Goal: Book appointment/travel/reservation

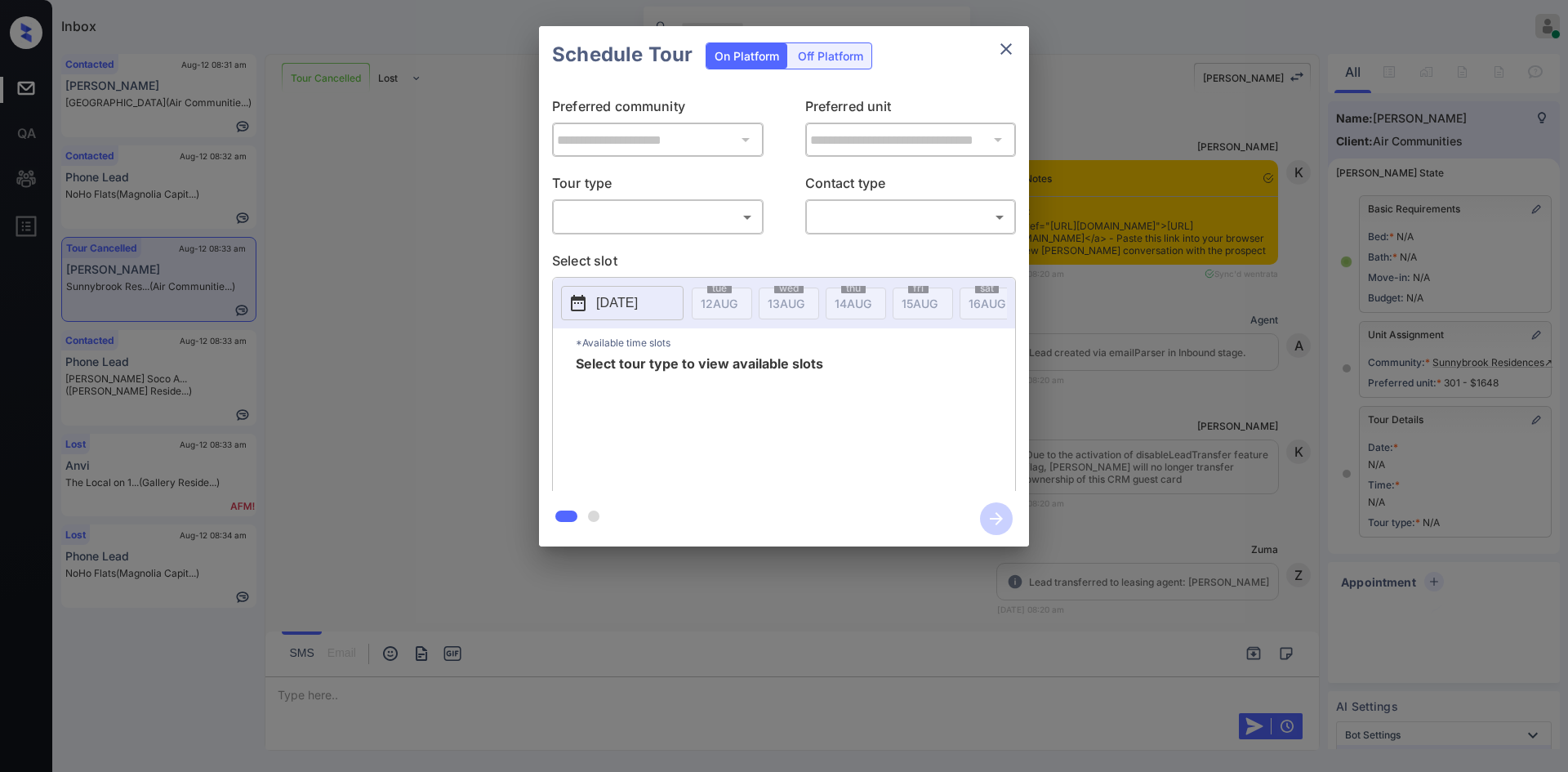
scroll to position [6165, 0]
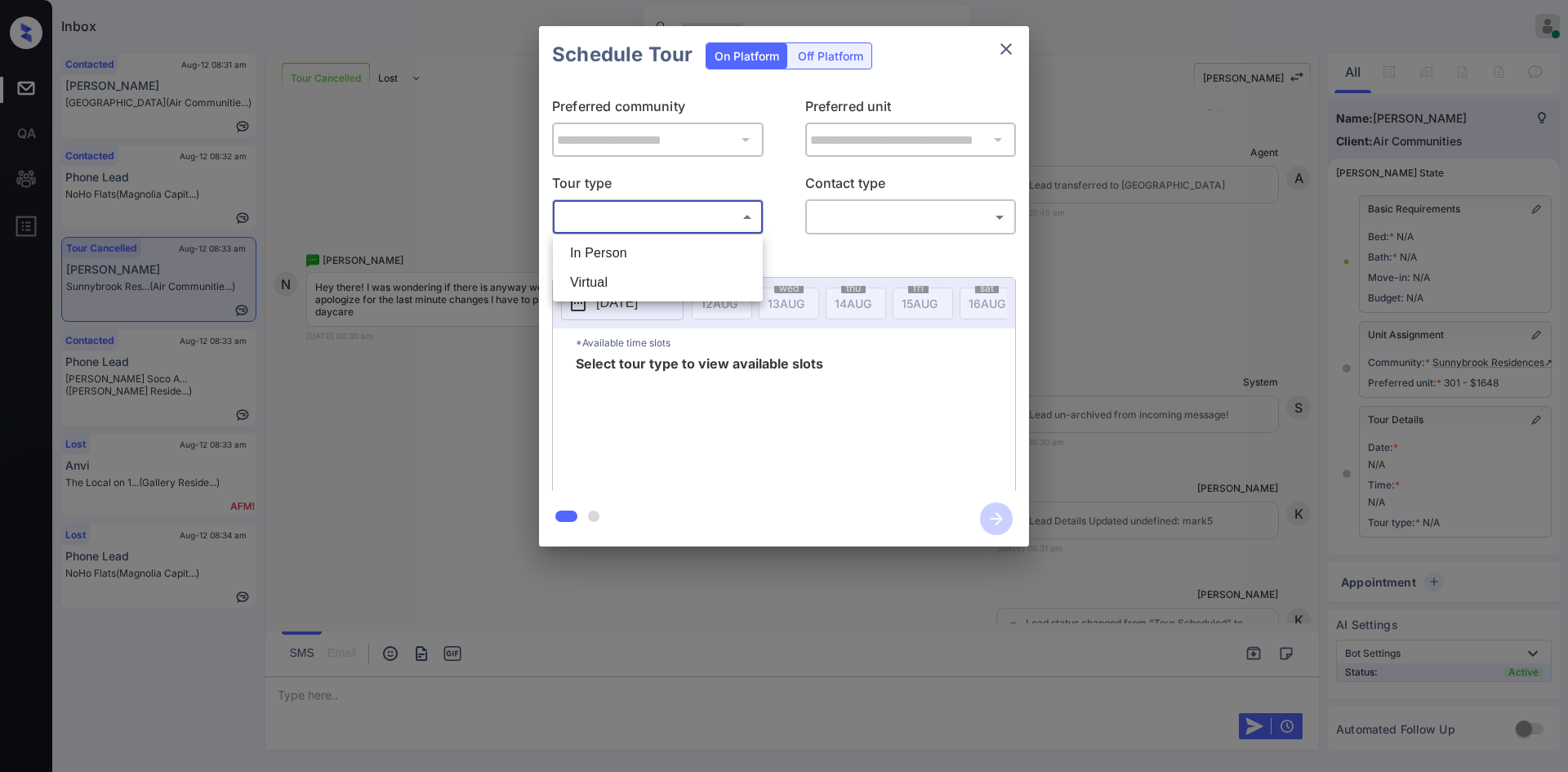
drag, startPoint x: 643, startPoint y: 223, endPoint x: 633, endPoint y: 268, distance: 46.1
click at [633, 268] on body "Inbox Mukesh Online Set yourself offline Set yourself on break Profile Switch t…" at bounding box center [784, 386] width 1568 height 772
click at [633, 261] on li "In Person" at bounding box center [658, 253] width 202 height 30
type input "********"
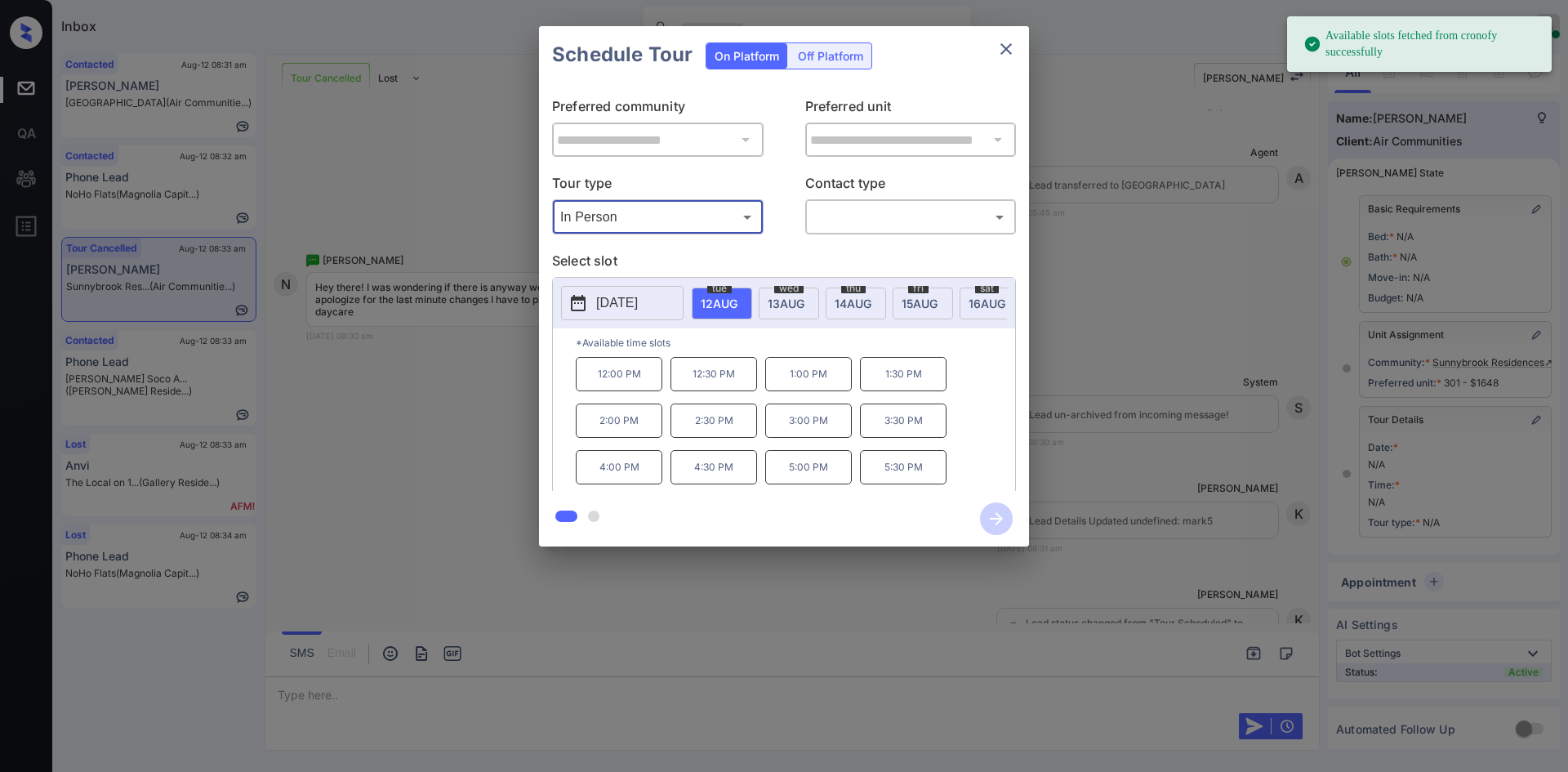
click at [737, 297] on span "16 AUG" at bounding box center [719, 303] width 36 height 14
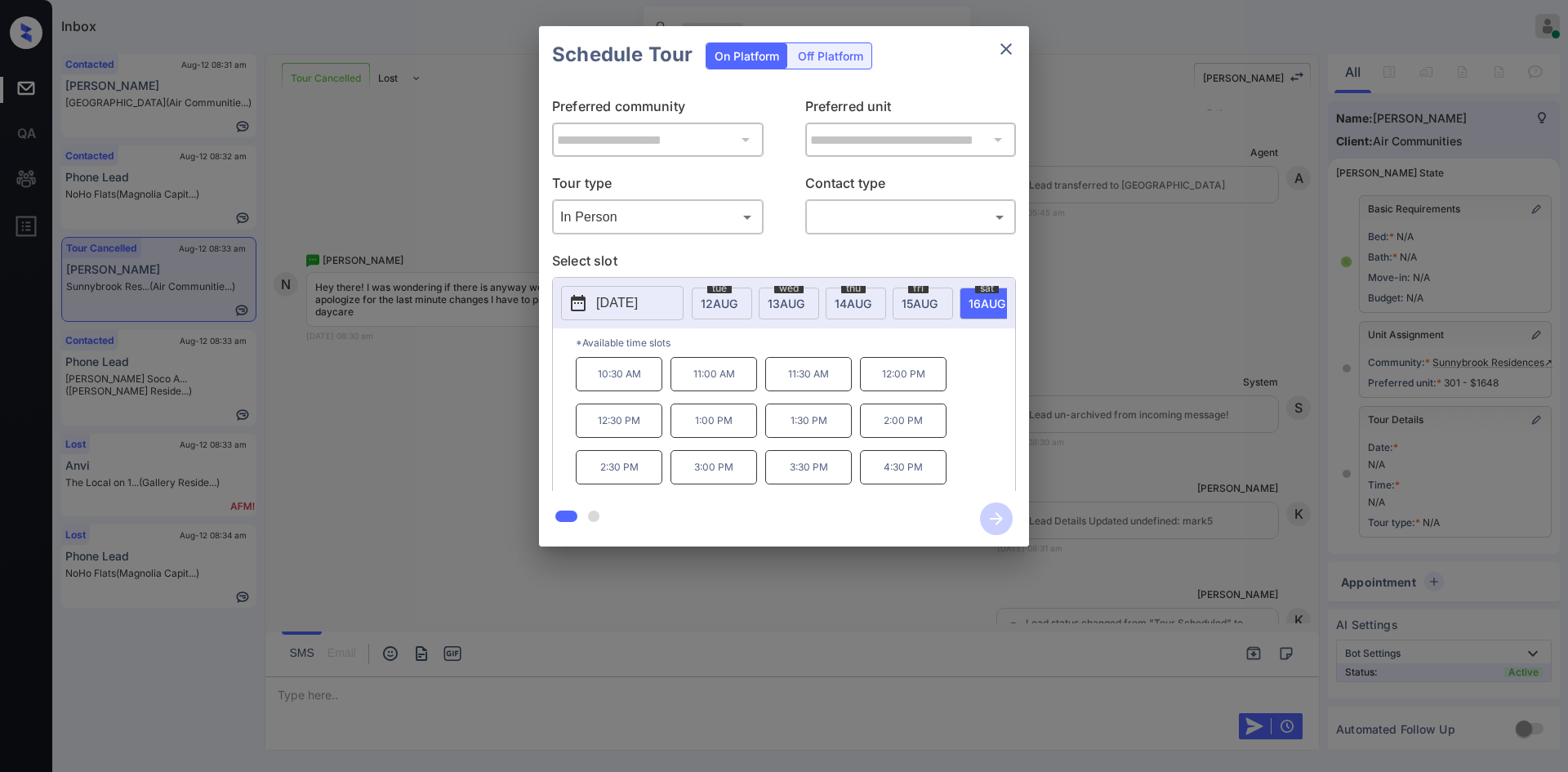
click at [1011, 46] on icon "close" at bounding box center [1006, 49] width 20 height 20
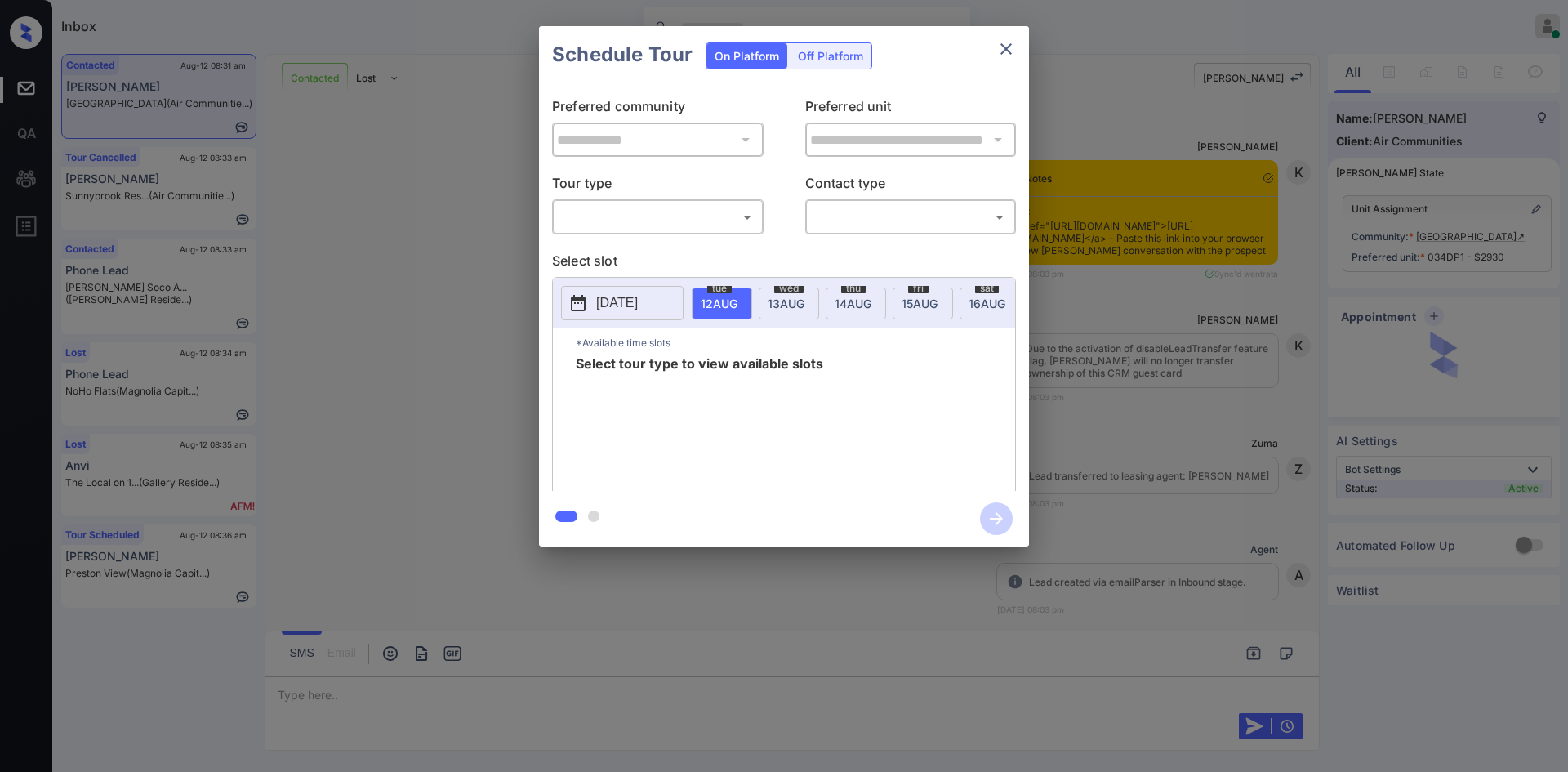
scroll to position [1520, 0]
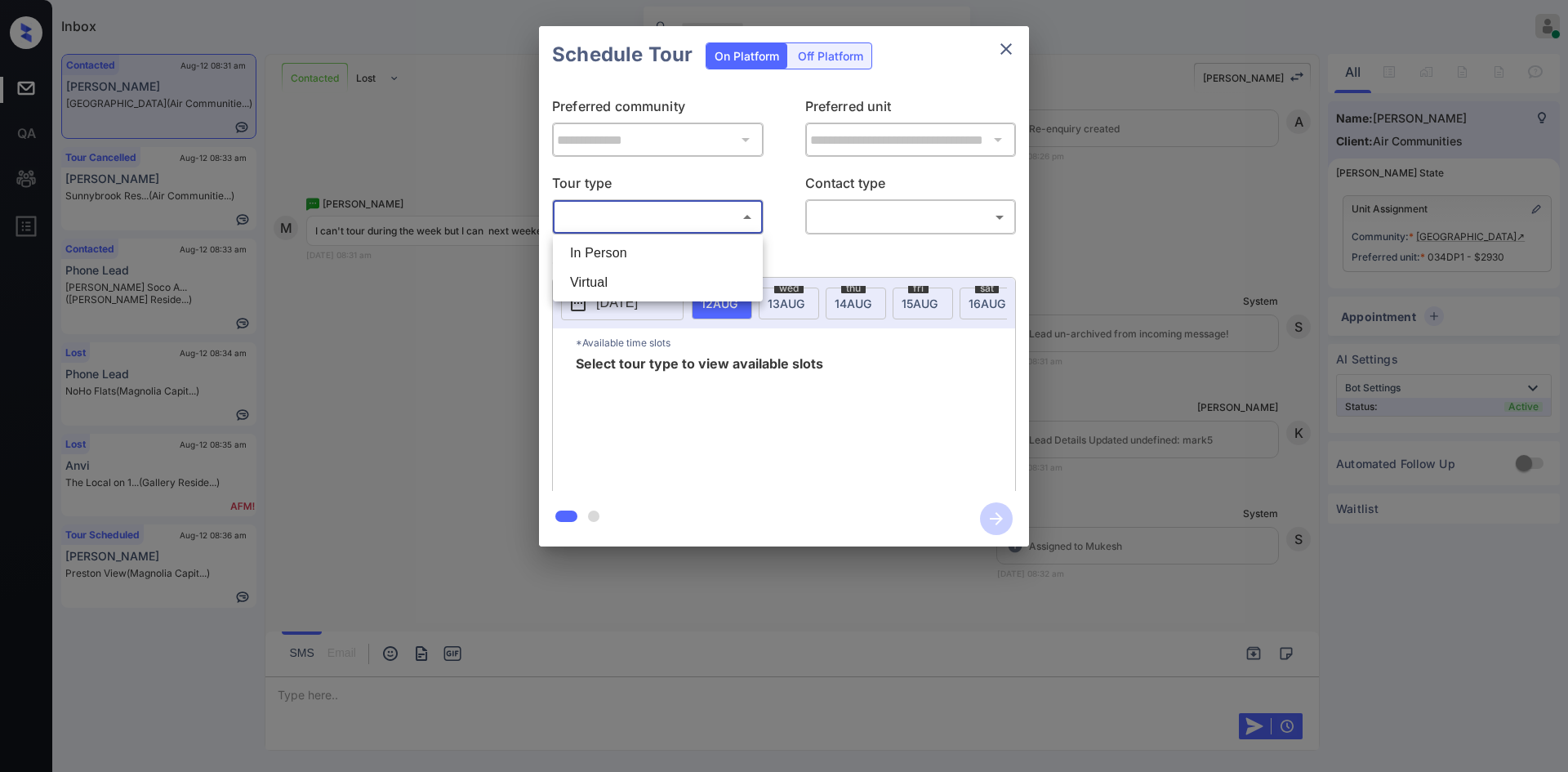
click at [724, 211] on body "Inbox Mukesh Online Set yourself offline Set yourself on break Profile Switch t…" at bounding box center [784, 386] width 1568 height 772
click at [617, 257] on li "In Person" at bounding box center [658, 253] width 202 height 30
type input "********"
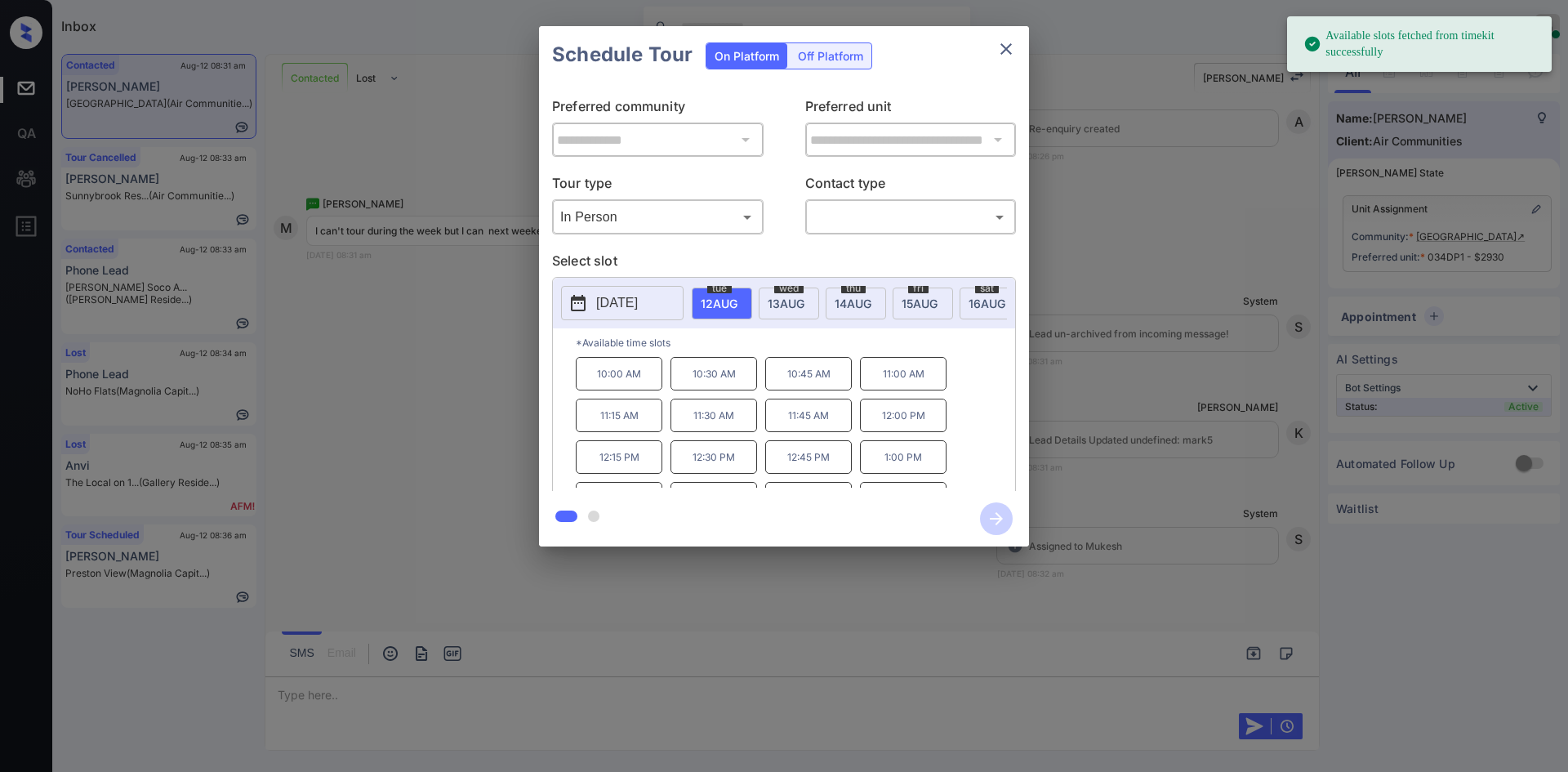
click at [737, 299] on span "16 AUG" at bounding box center [719, 303] width 36 height 14
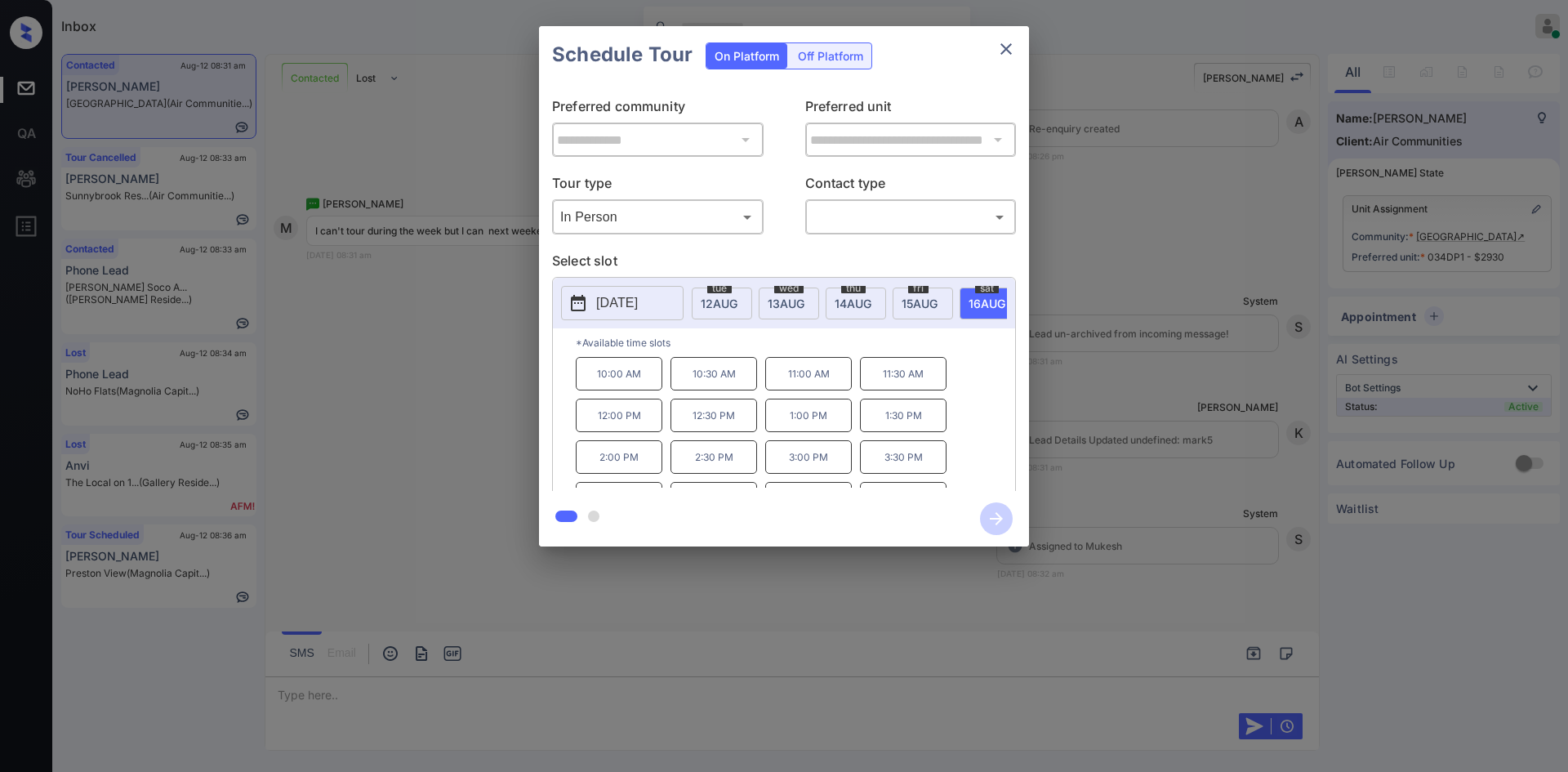
scroll to position [28, 0]
click at [423, 352] on div "**********" at bounding box center [784, 286] width 1568 height 573
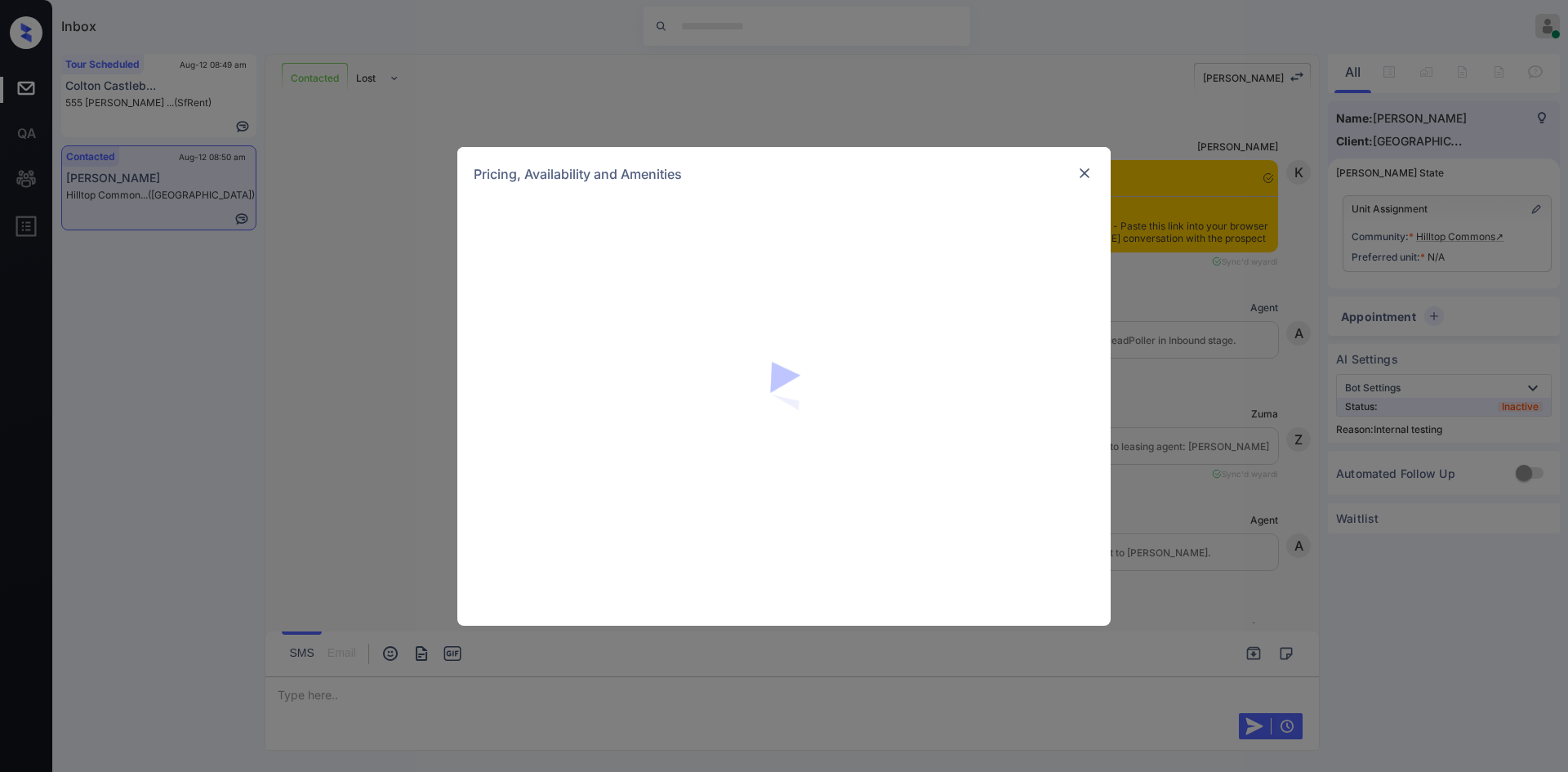
scroll to position [2558, 0]
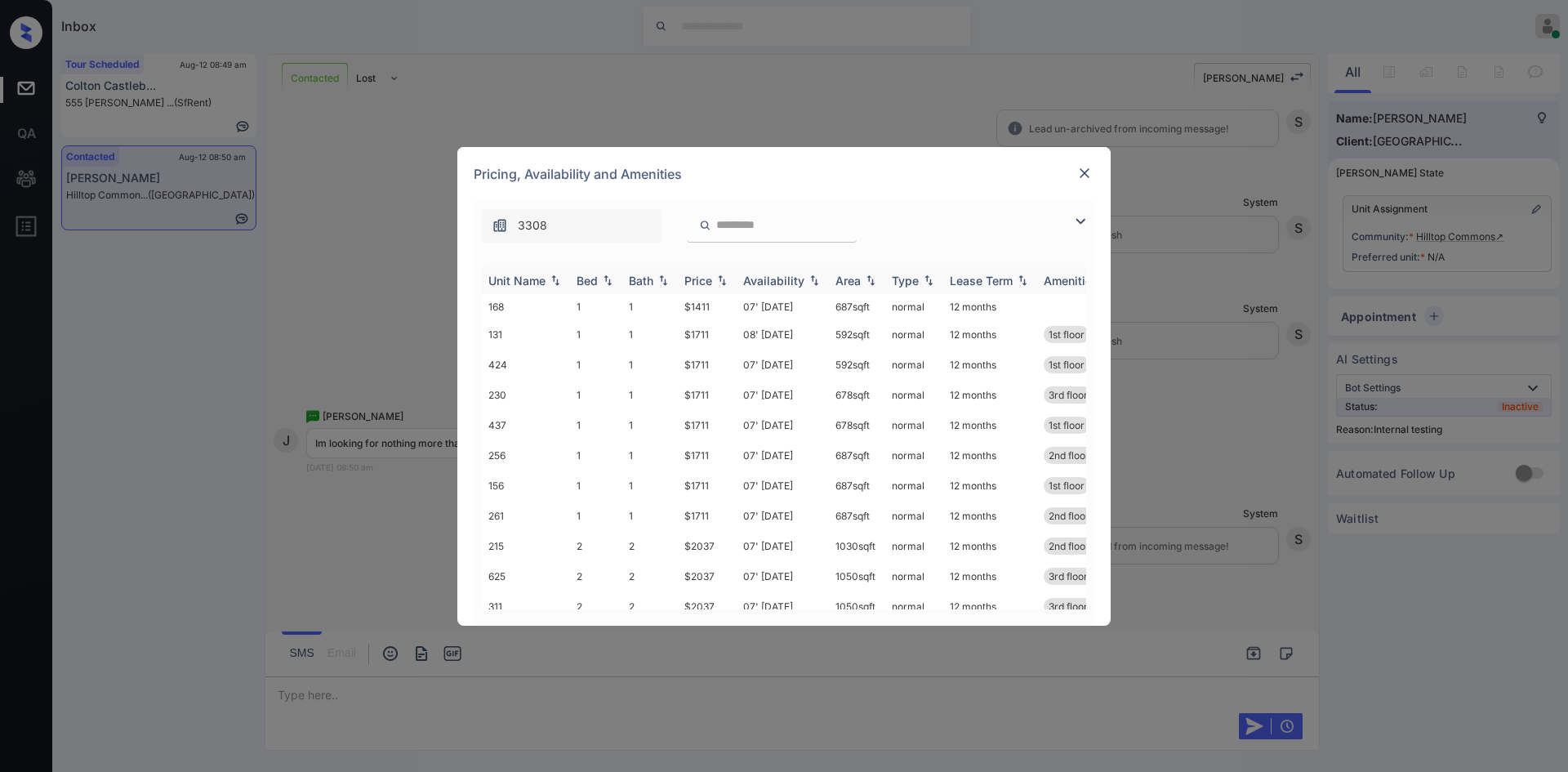
click at [708, 278] on div "Price" at bounding box center [698, 281] width 28 height 14
click at [1083, 165] on img at bounding box center [1085, 173] width 17 height 17
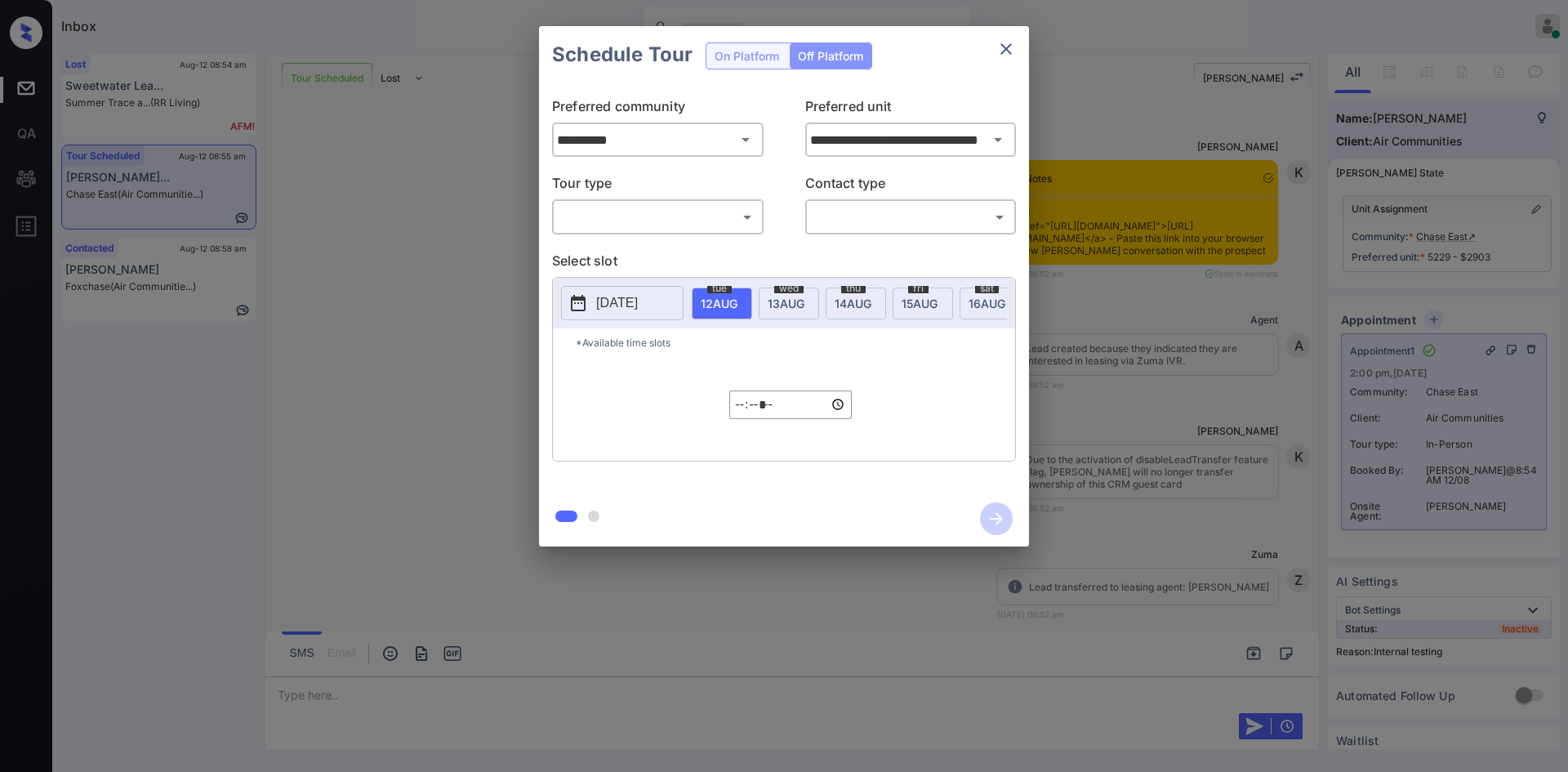
scroll to position [4109, 0]
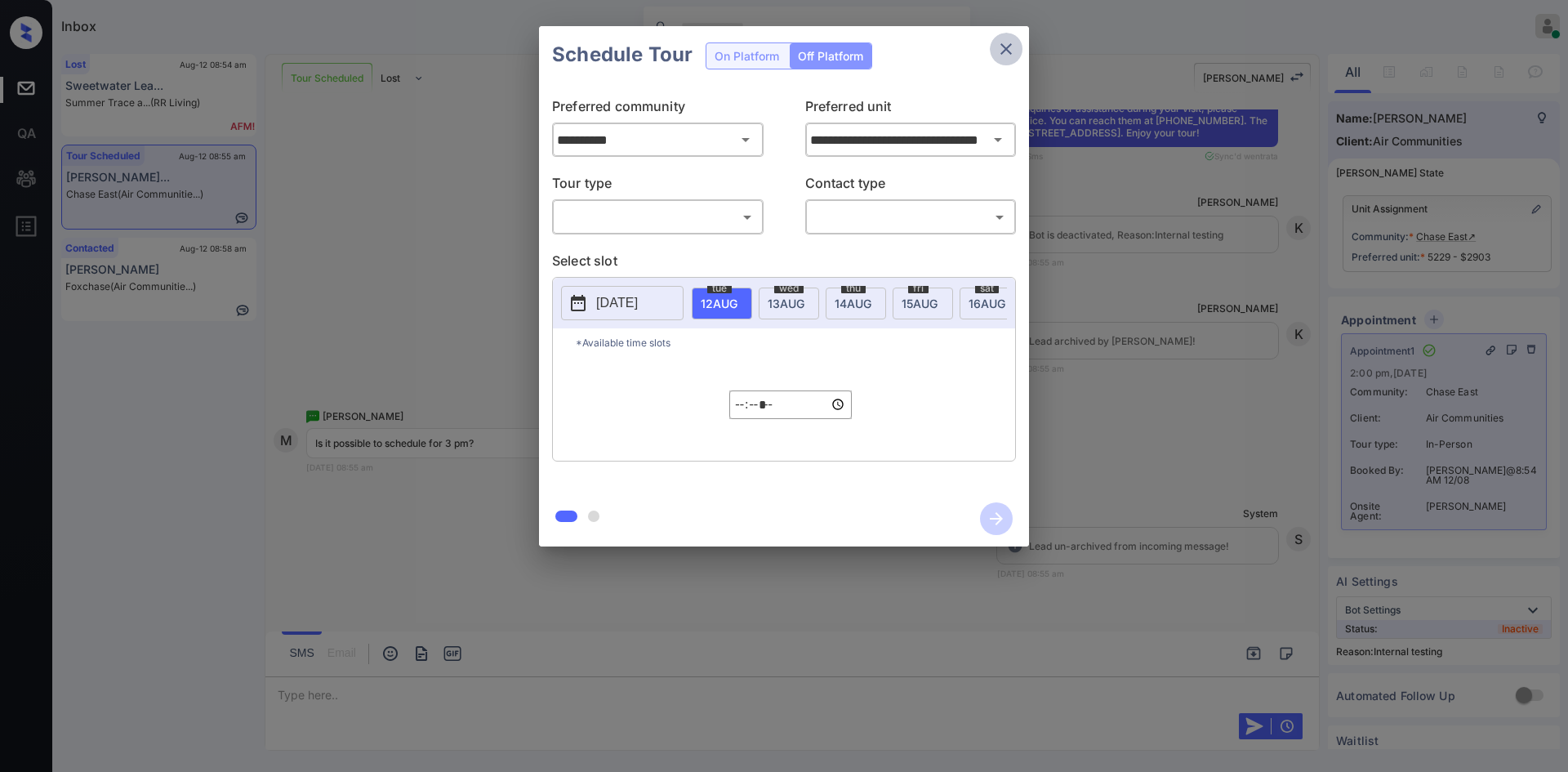
click at [1006, 45] on icon "close" at bounding box center [1006, 49] width 20 height 20
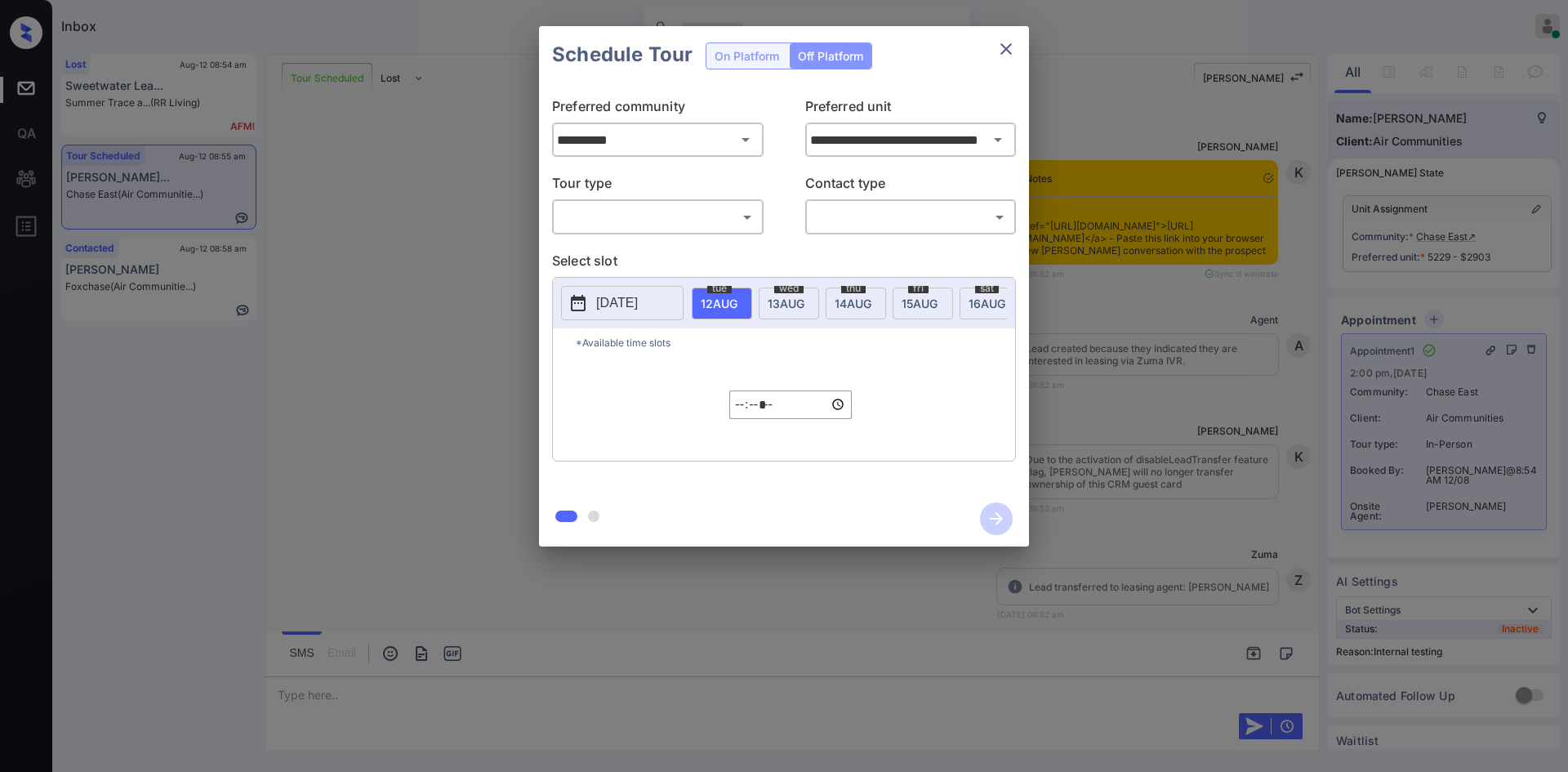
scroll to position [4109, 0]
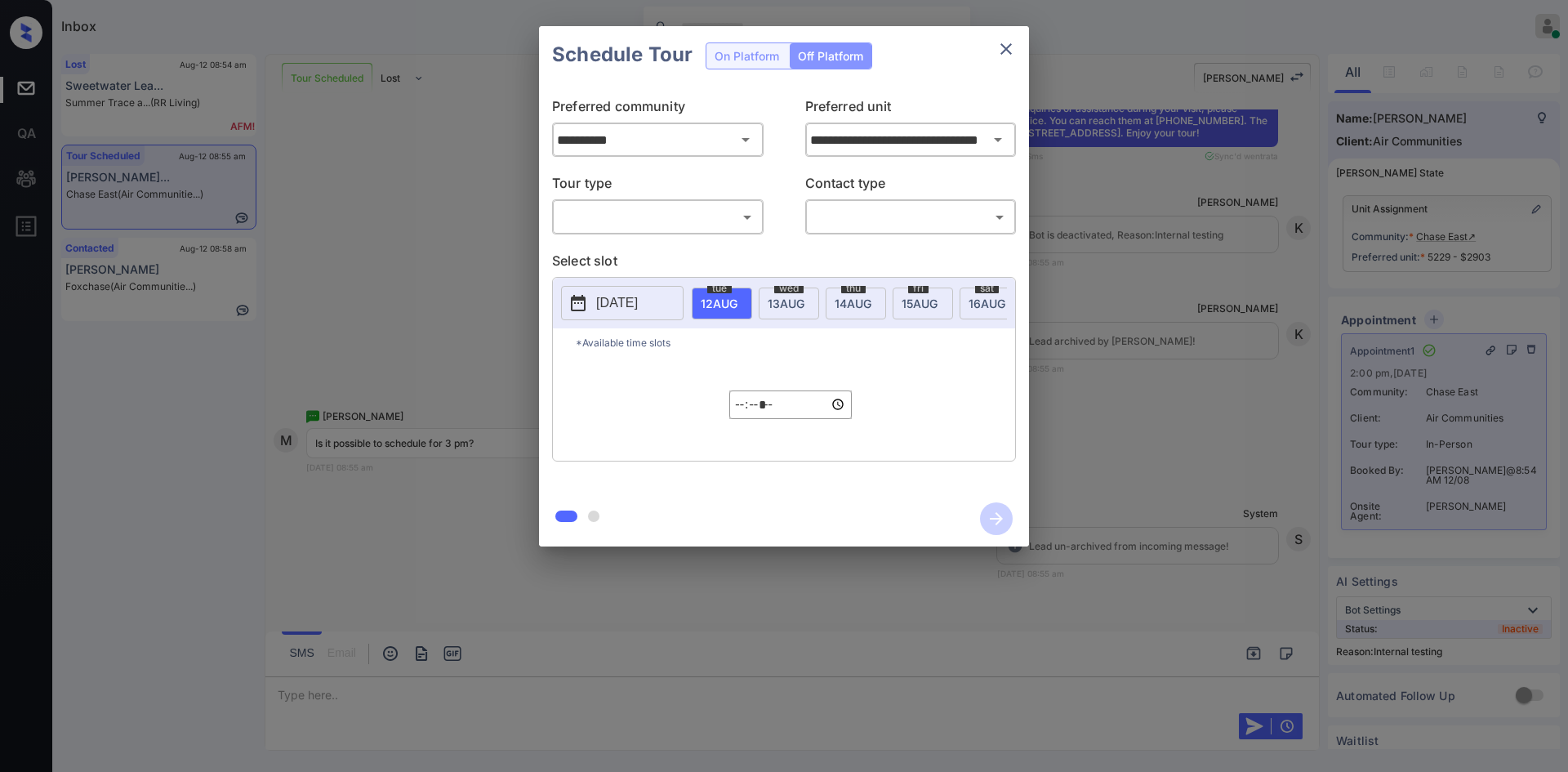
click at [1000, 50] on icon "close" at bounding box center [1006, 49] width 20 height 20
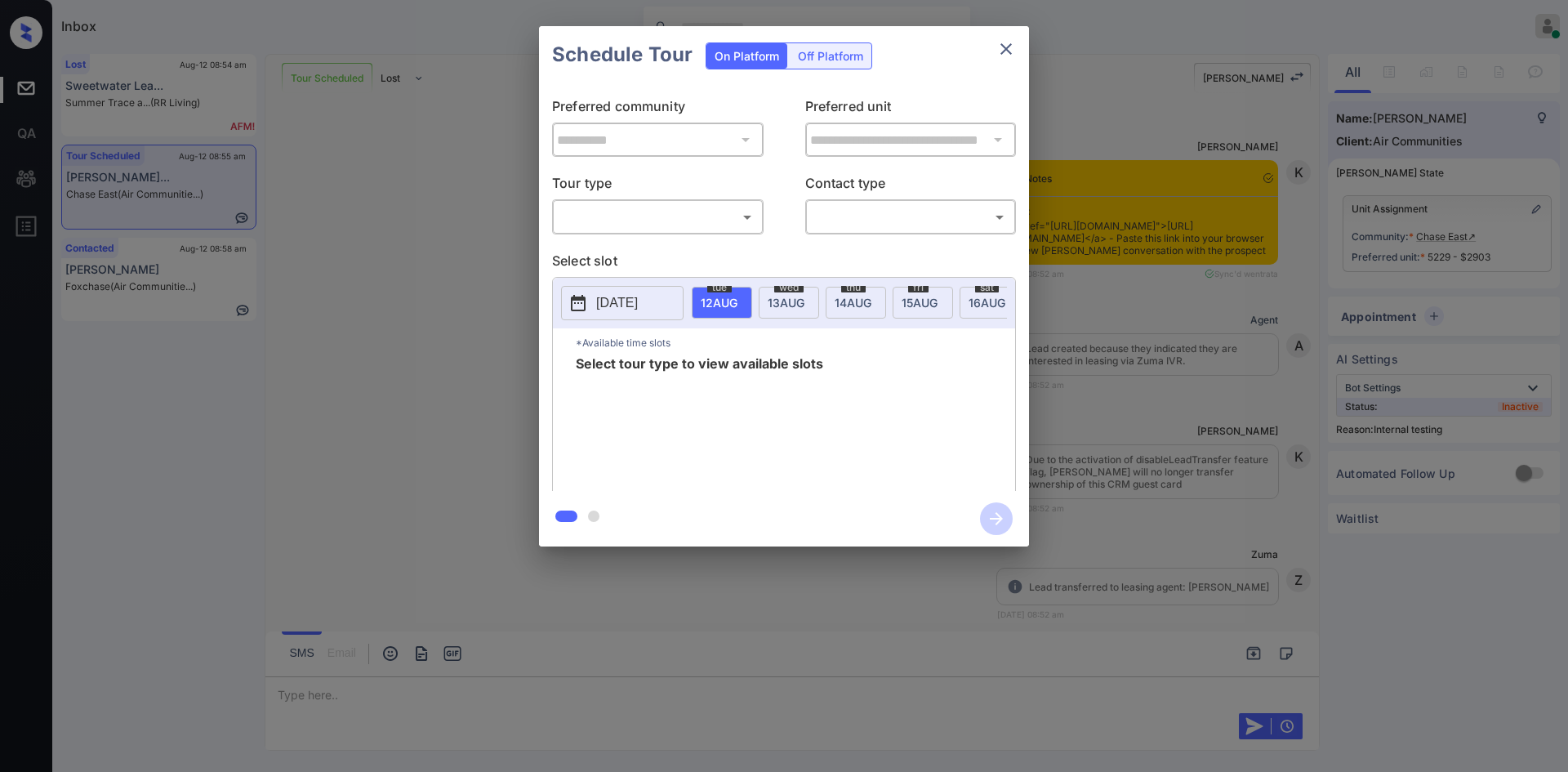
scroll to position [4721, 0]
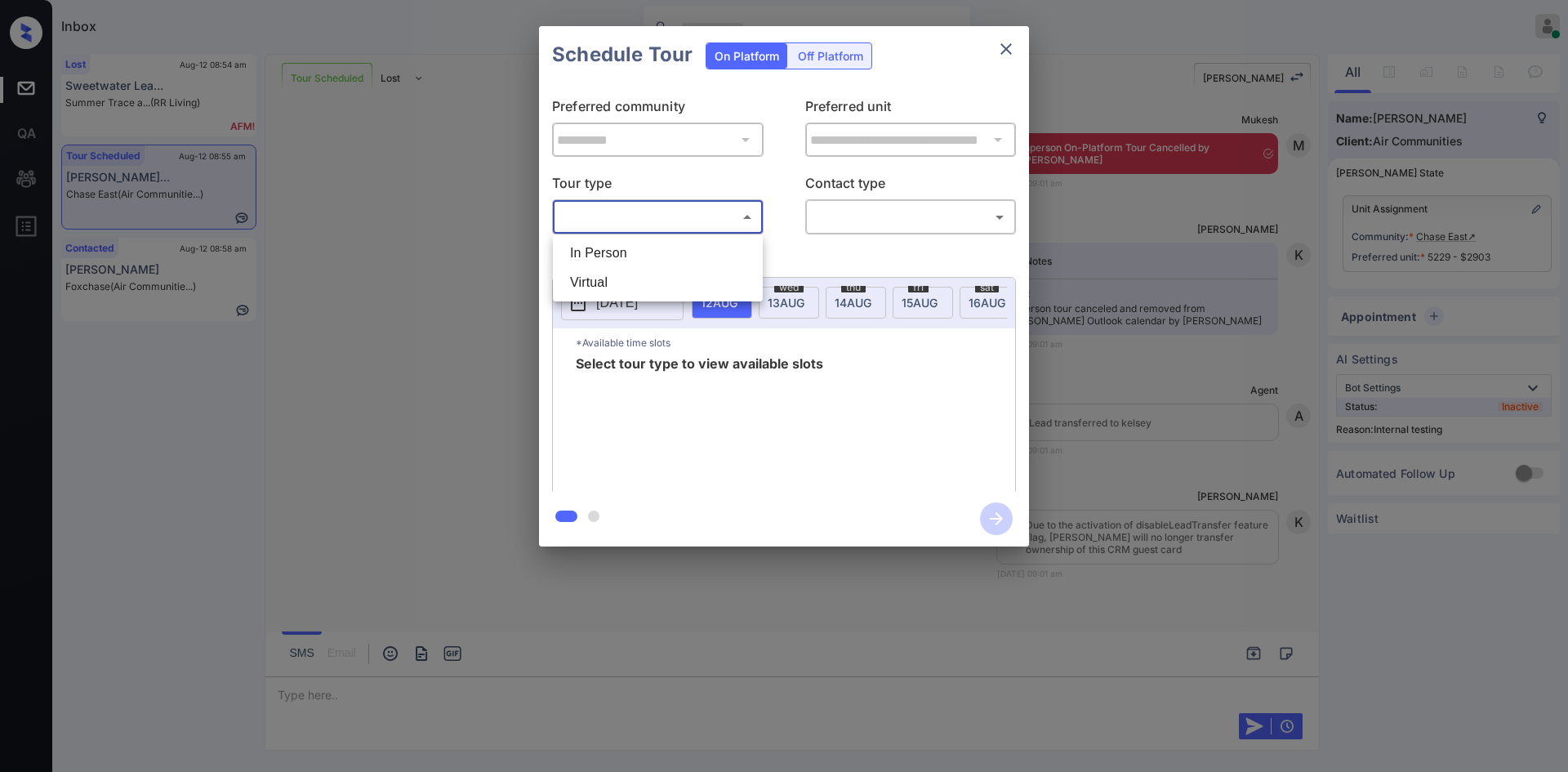
click at [730, 226] on body "Inbox Mukesh Online Set yourself offline Set yourself on break Profile Switch t…" at bounding box center [784, 386] width 1568 height 772
click at [654, 250] on li "In Person" at bounding box center [658, 253] width 202 height 30
type input "********"
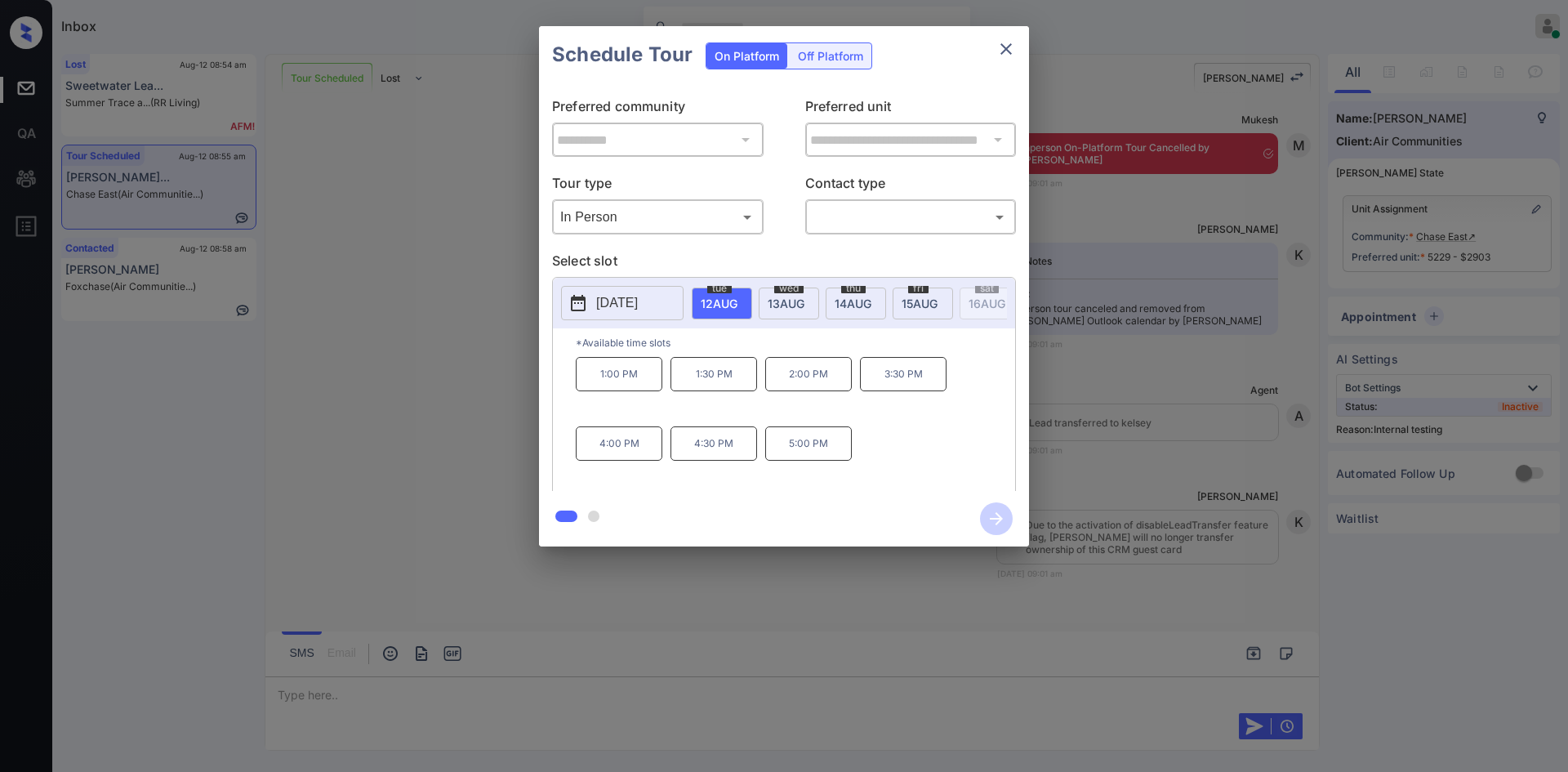
click at [424, 383] on div "**********" at bounding box center [784, 286] width 1568 height 573
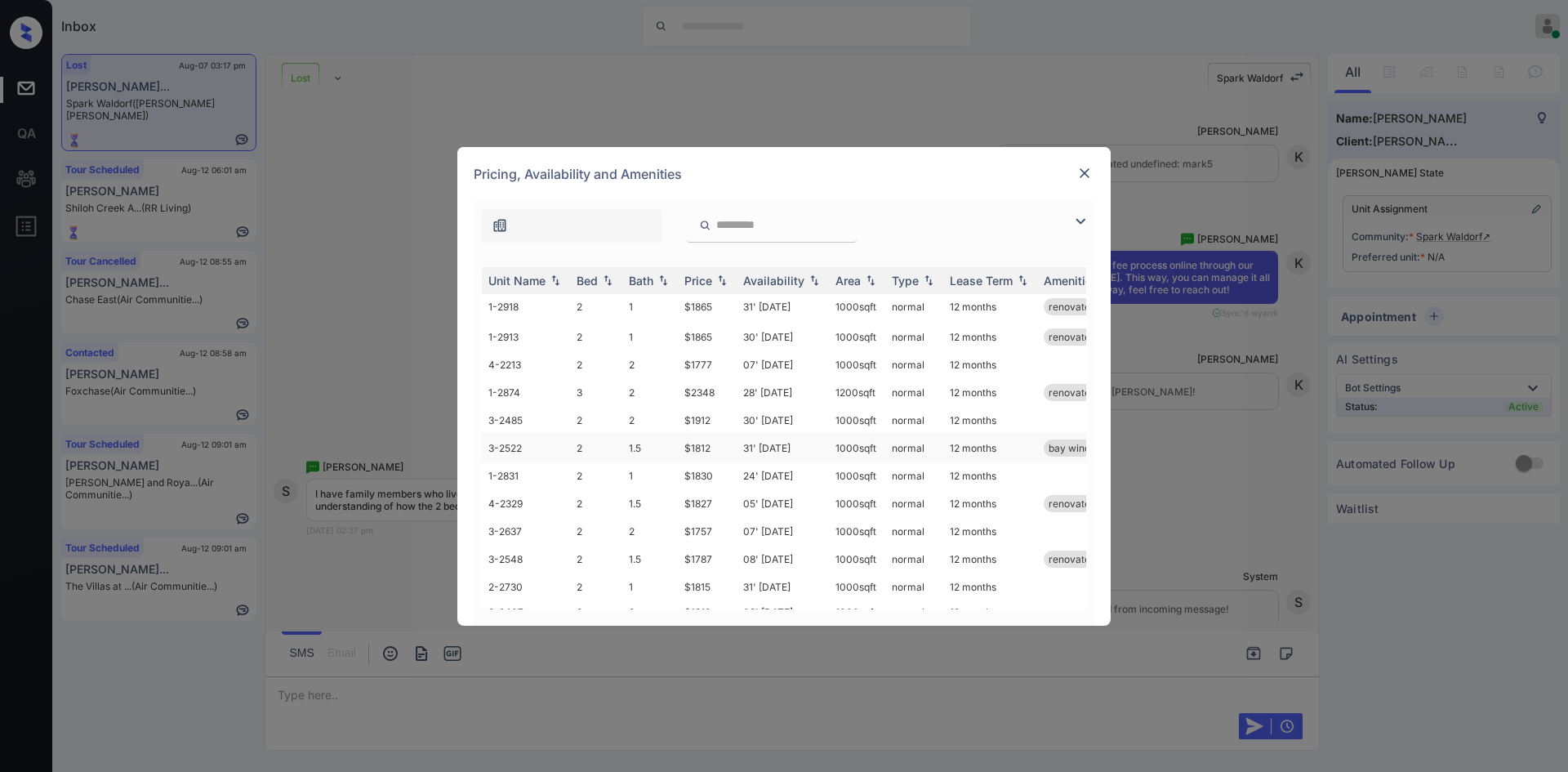
scroll to position [35, 0]
click at [1086, 172] on img at bounding box center [1085, 173] width 17 height 17
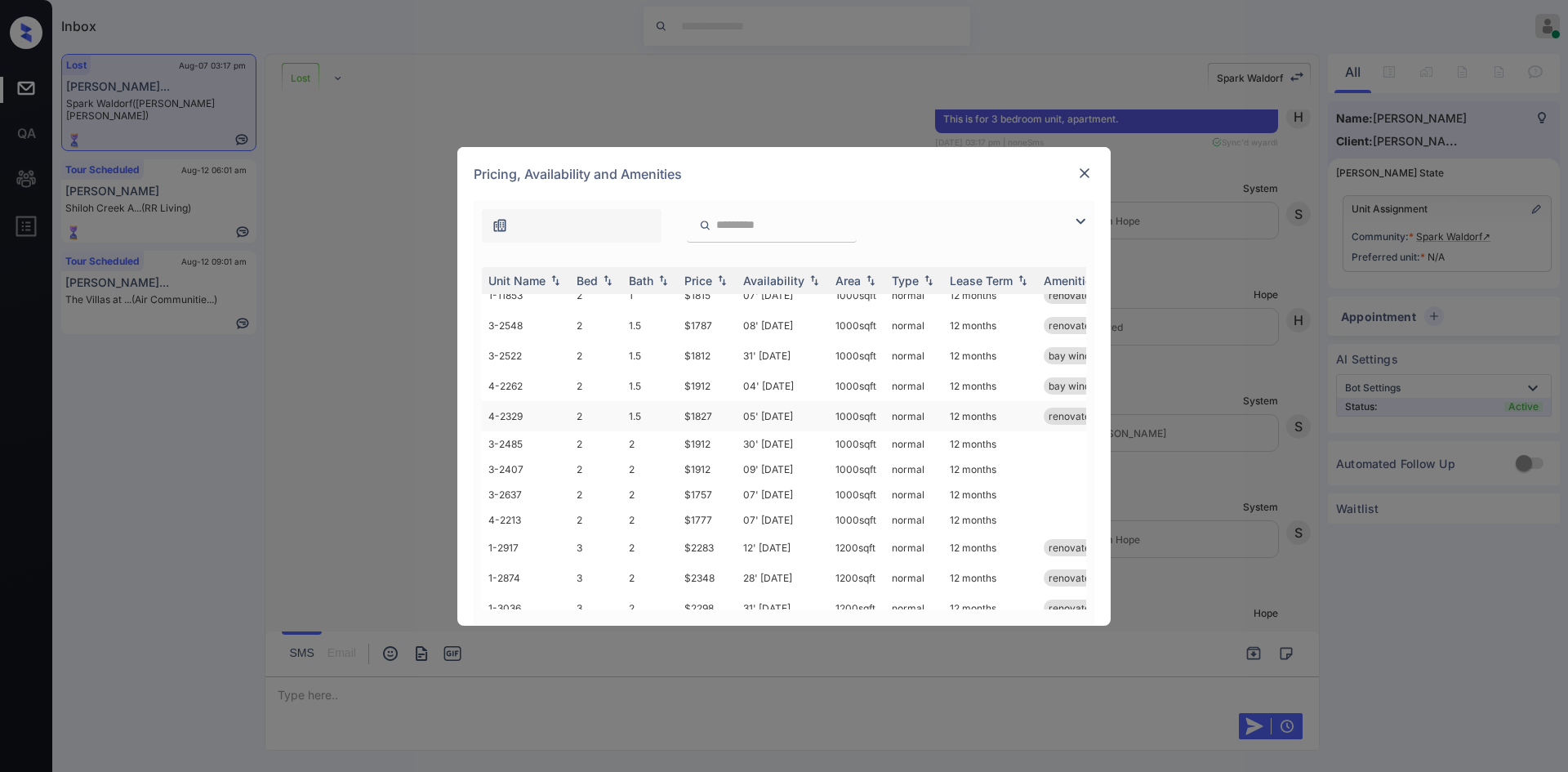
scroll to position [151, 0]
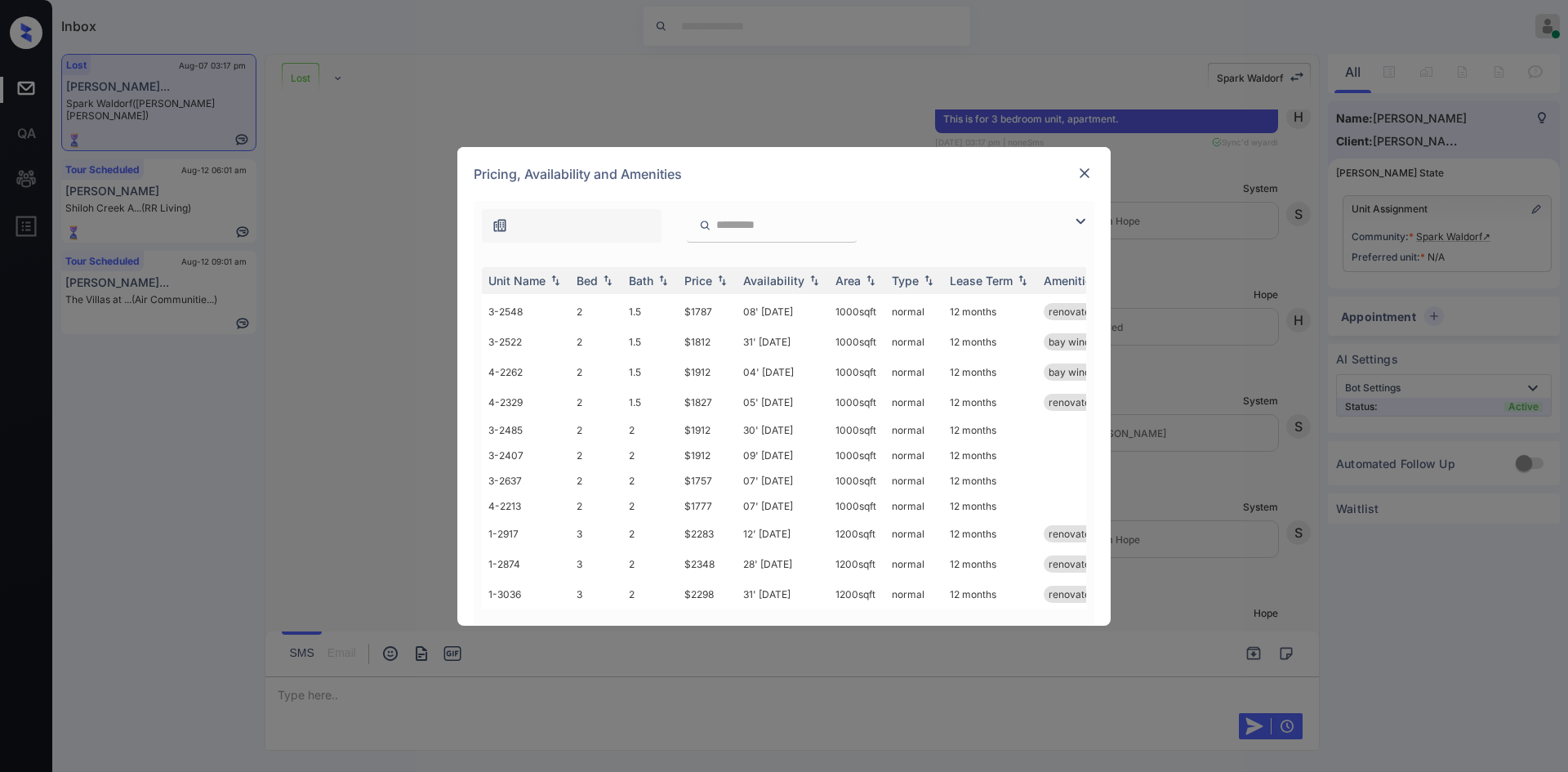
click at [1091, 169] on img at bounding box center [1085, 173] width 17 height 17
